Goal: Information Seeking & Learning: Learn about a topic

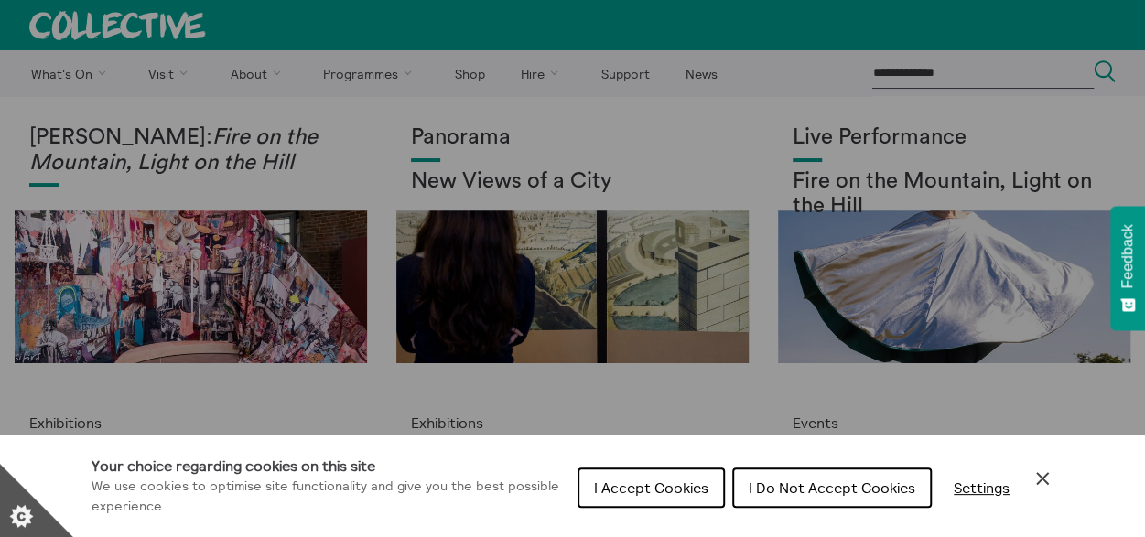
click at [669, 473] on button "I Accept Cookies" at bounding box center [651, 488] width 147 height 40
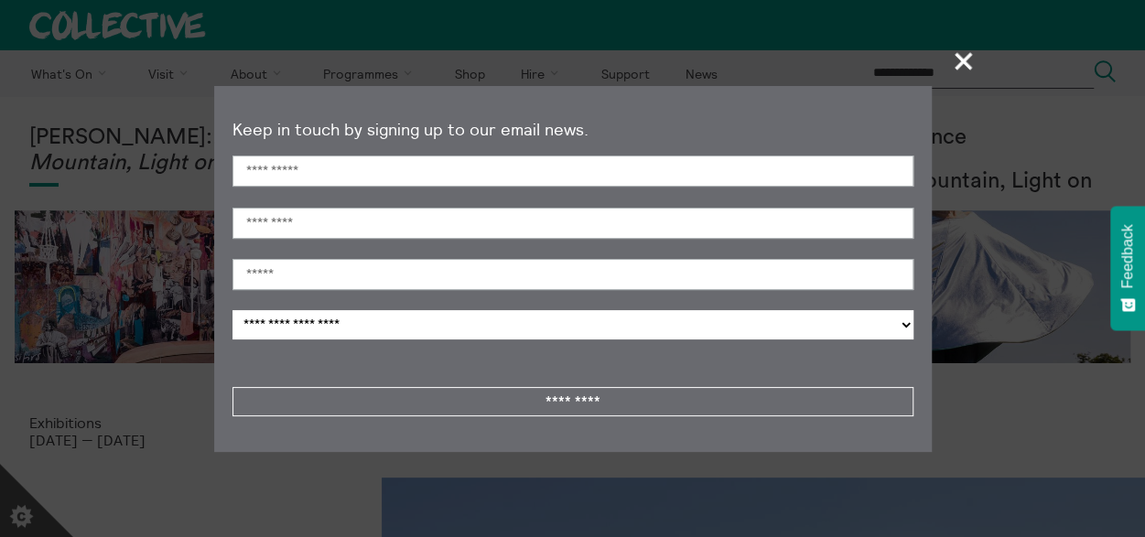
click at [954, 69] on span "+" at bounding box center [964, 61] width 54 height 54
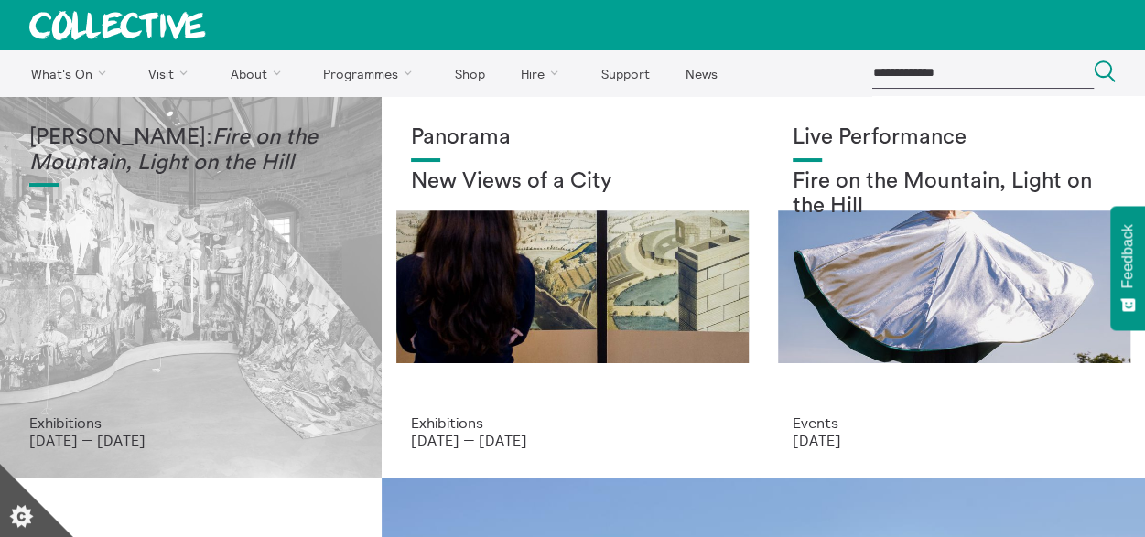
click at [187, 151] on em "Fire on the Mountain, Light on the Hill" at bounding box center [173, 150] width 288 height 48
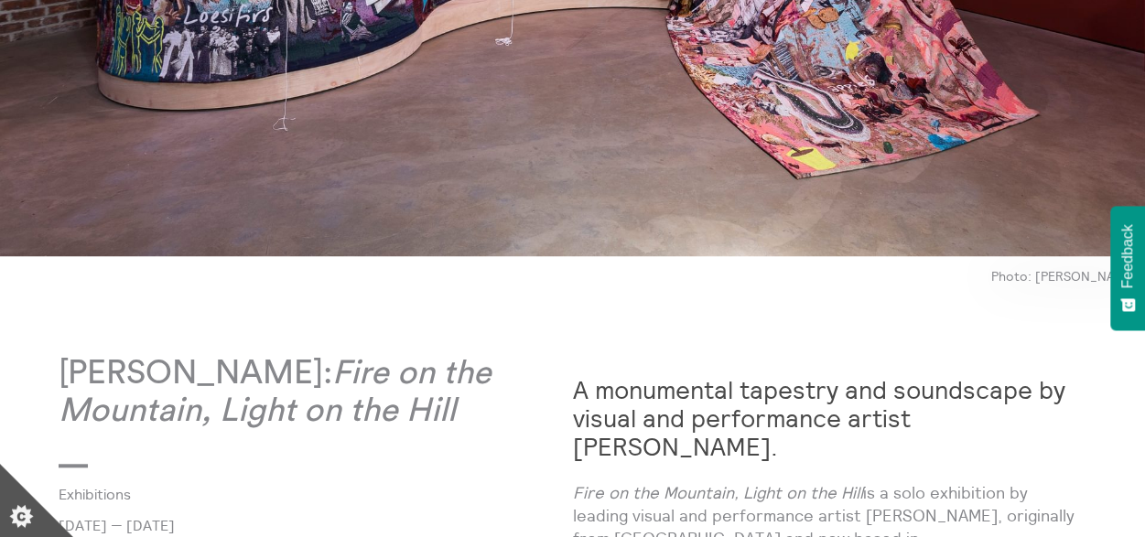
scroll to position [732, 0]
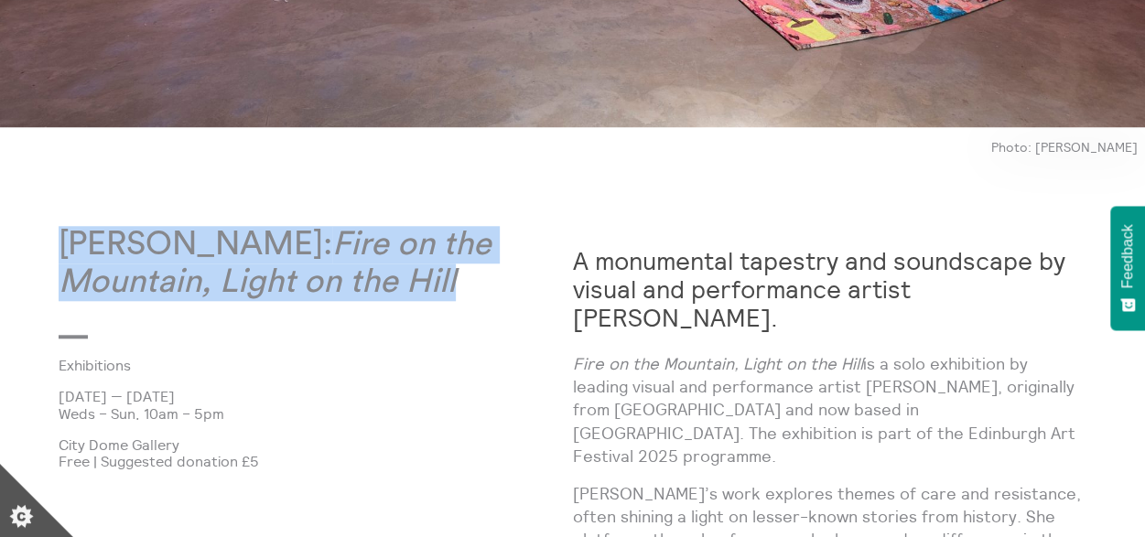
drag, startPoint x: 81, startPoint y: 235, endPoint x: 476, endPoint y: 277, distance: 396.8
click at [476, 277] on p "Mercedes Azpilicueta: Fire on the Mountain, Light on the Hill" at bounding box center [316, 264] width 515 height 76
drag, startPoint x: 440, startPoint y: 283, endPoint x: 280, endPoint y: 373, distance: 183.6
click at [281, 361] on link "Exhibitions" at bounding box center [301, 365] width 485 height 16
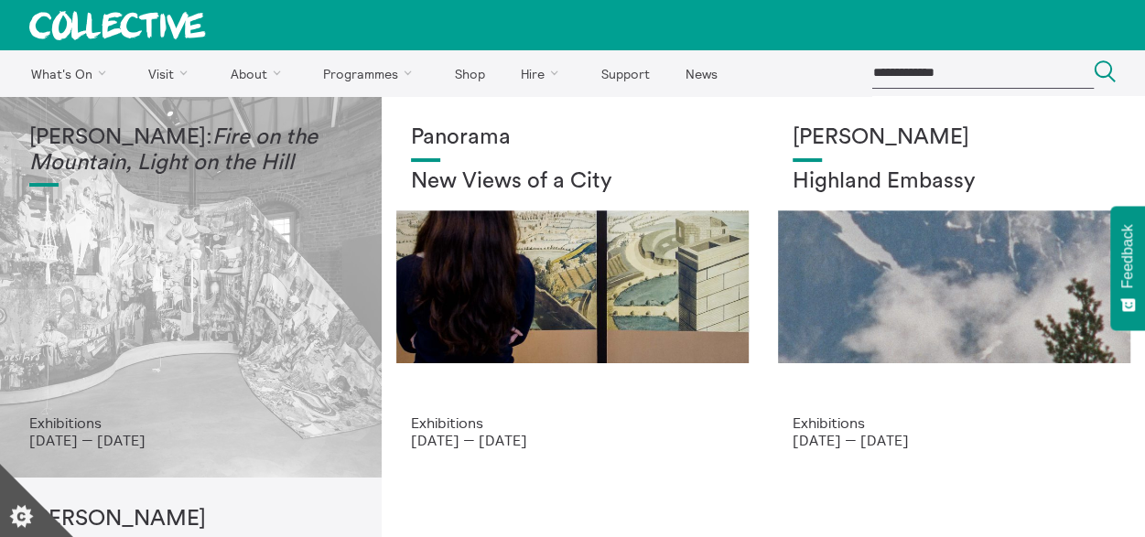
click at [170, 179] on div "Mercedes Azpilicueta: Fire on the Mountain, Light on the Hill" at bounding box center [190, 269] width 323 height 289
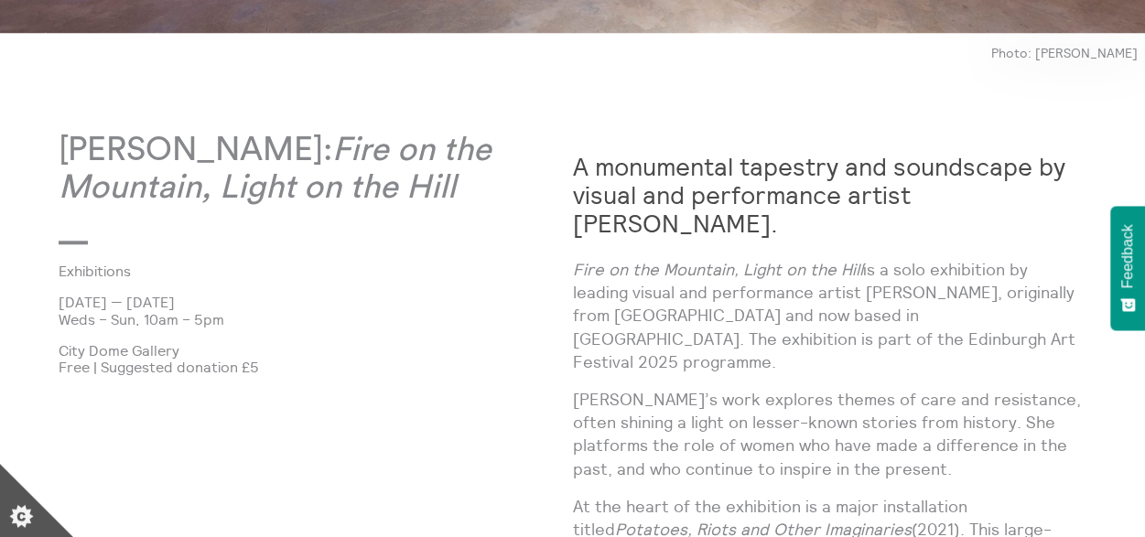
scroll to position [824, 0]
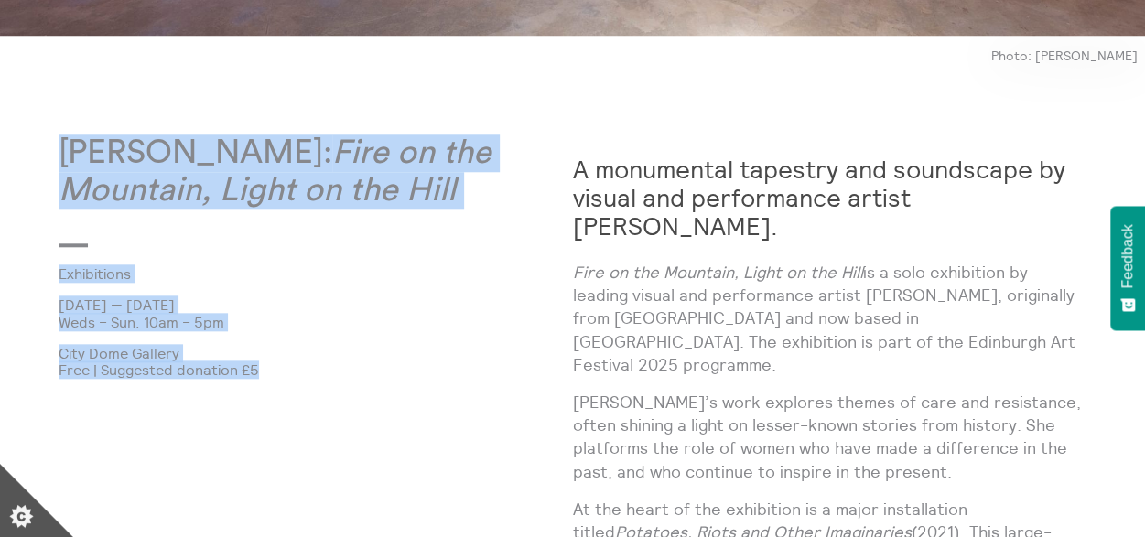
drag, startPoint x: 57, startPoint y: 145, endPoint x: 263, endPoint y: 371, distance: 305.9
copy div "Mercedes Azpilicueta: Fire on the Mountain, Light on the Hill Exhibitions 20 Ju…"
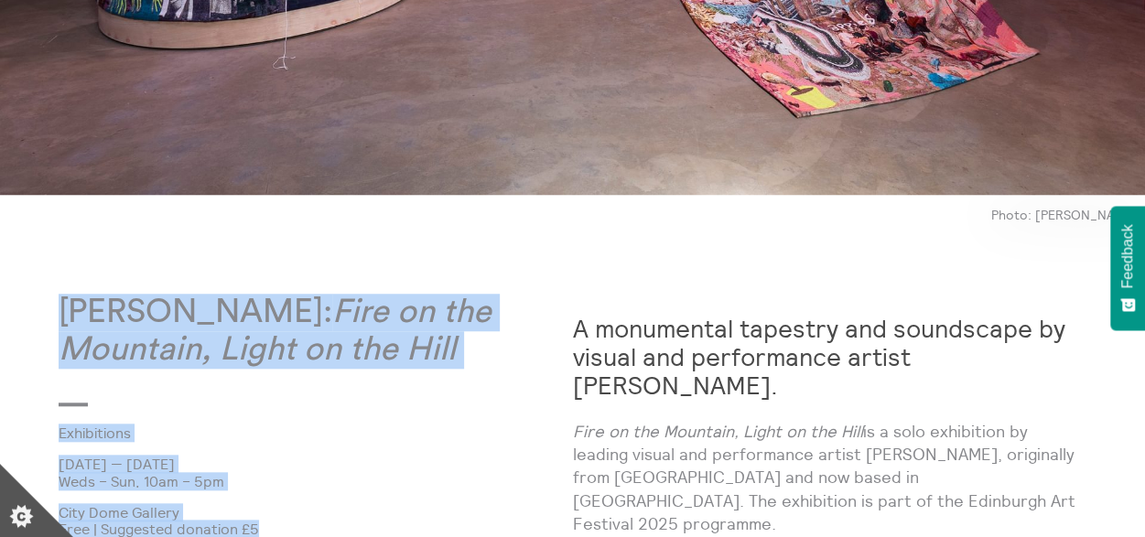
scroll to position [549, 0]
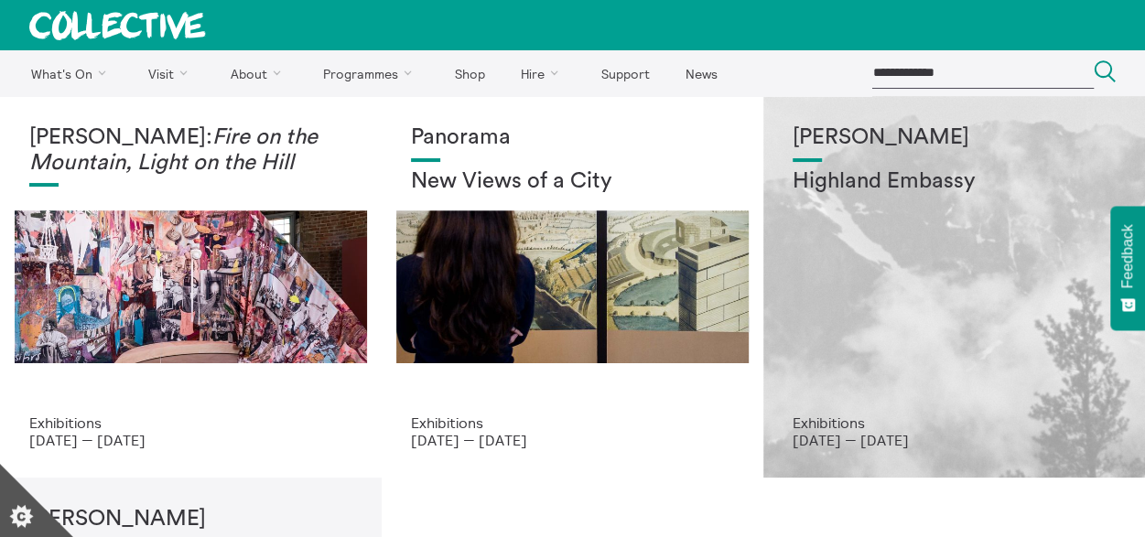
click at [884, 268] on div "Shen Xin Highland Embassy" at bounding box center [954, 269] width 323 height 289
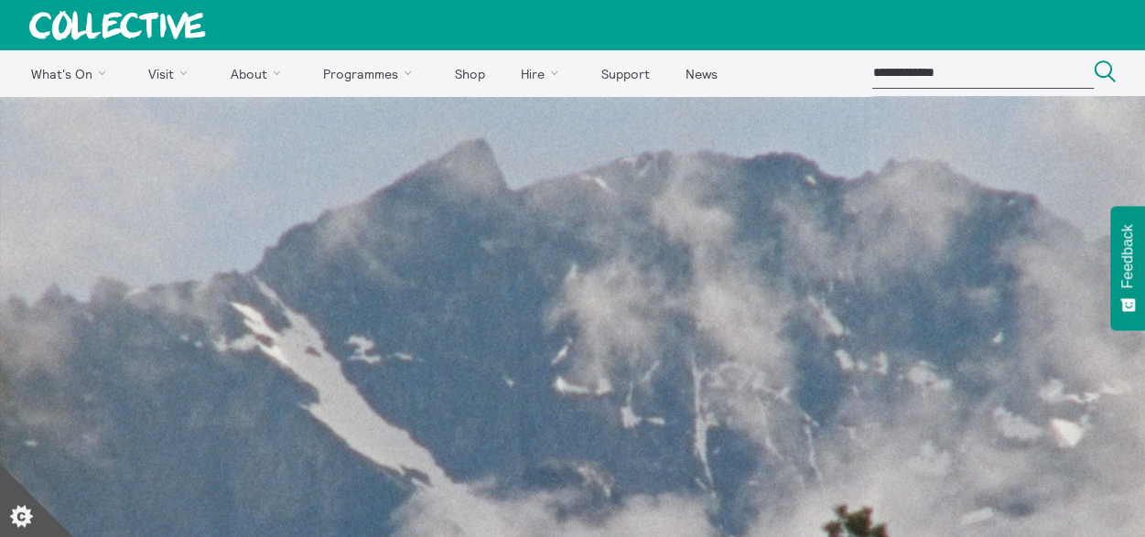
click at [98, 14] on icon at bounding box center [117, 25] width 177 height 29
